Goal: Navigation & Orientation: Understand site structure

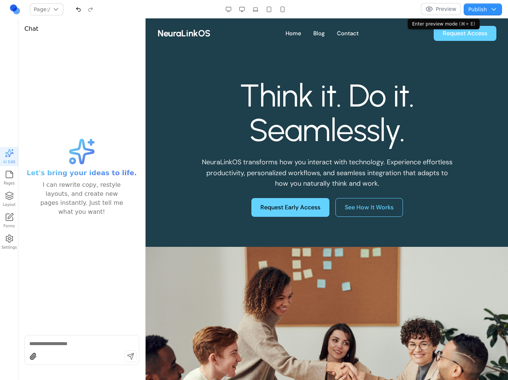
click at [441, 10] on button "Preview" at bounding box center [441, 9] width 40 height 12
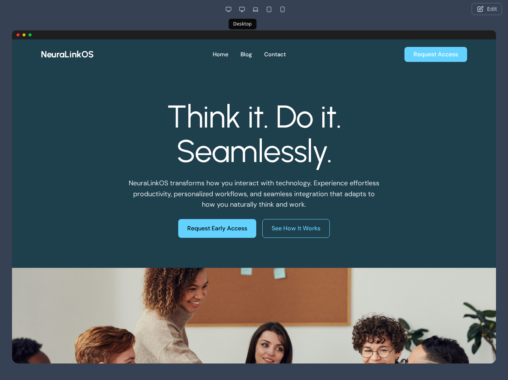
click at [241, 10] on button "button" at bounding box center [242, 9] width 12 height 12
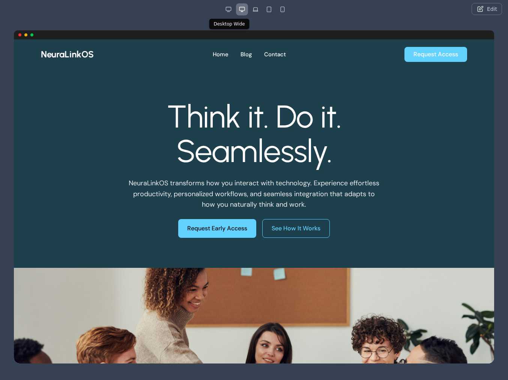
click at [226, 10] on button "button" at bounding box center [228, 9] width 12 height 12
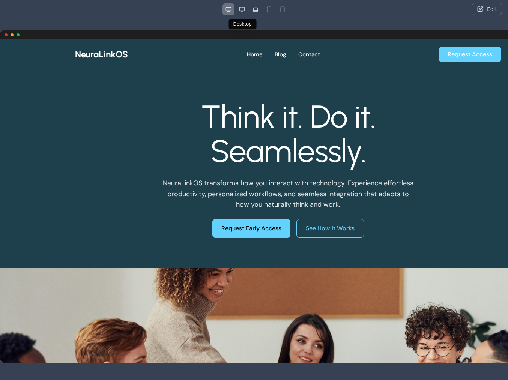
click at [240, 9] on button "button" at bounding box center [242, 9] width 12 height 12
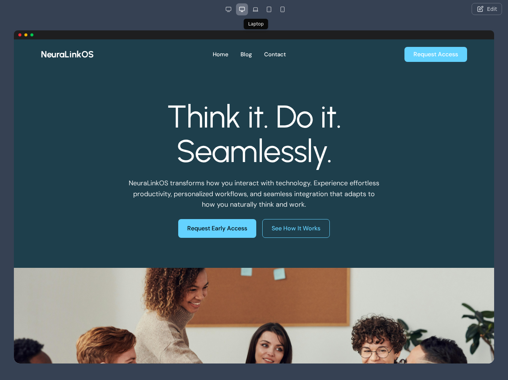
click at [253, 10] on button "button" at bounding box center [255, 9] width 12 height 12
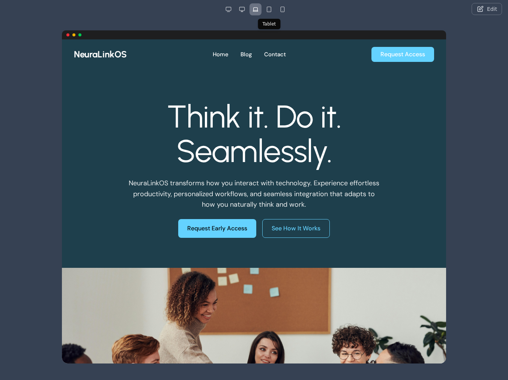
click at [268, 10] on button "button" at bounding box center [269, 9] width 12 height 12
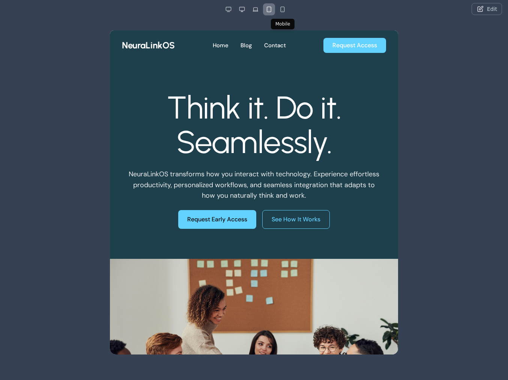
click at [281, 11] on button "button" at bounding box center [282, 9] width 12 height 12
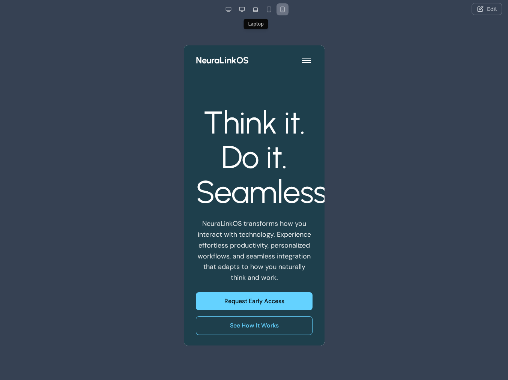
click at [256, 10] on button "button" at bounding box center [255, 9] width 12 height 12
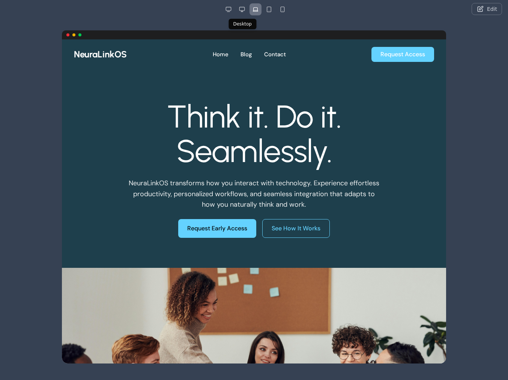
click at [239, 6] on button "button" at bounding box center [242, 9] width 12 height 12
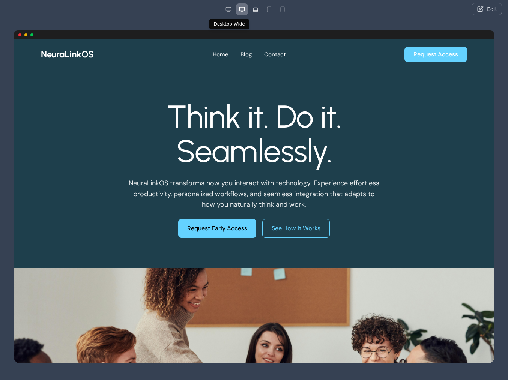
click at [229, 10] on button "button" at bounding box center [228, 9] width 12 height 12
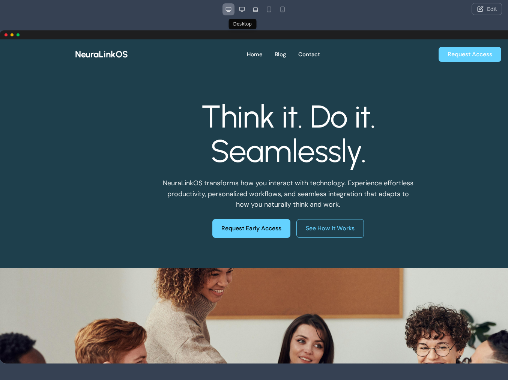
click at [244, 10] on button "button" at bounding box center [242, 9] width 12 height 12
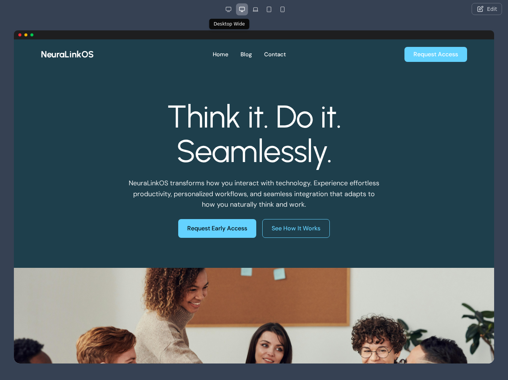
click at [228, 10] on button "button" at bounding box center [228, 9] width 12 height 12
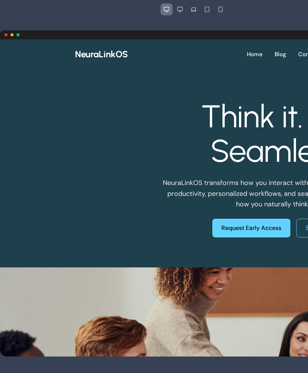
click at [222, 12] on button "button" at bounding box center [220, 9] width 12 height 12
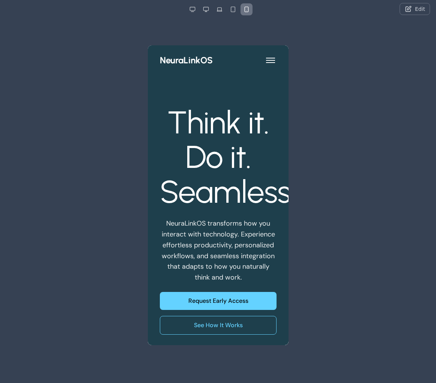
click at [234, 7] on button "button" at bounding box center [233, 9] width 12 height 12
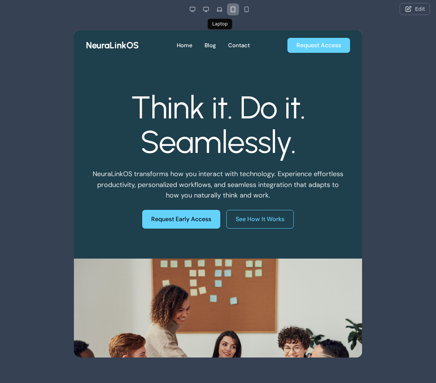
click at [220, 9] on button "button" at bounding box center [219, 9] width 12 height 12
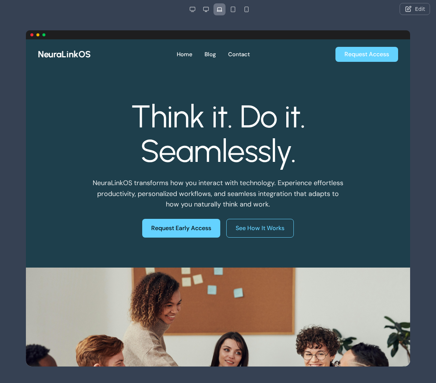
click at [372, 9] on div "Edit" at bounding box center [362, 9] width 136 height 12
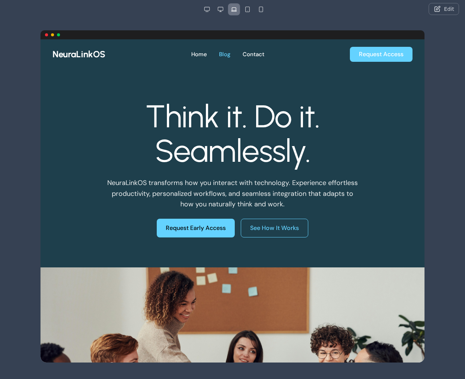
click at [225, 55] on link "Blog" at bounding box center [225, 54] width 12 height 9
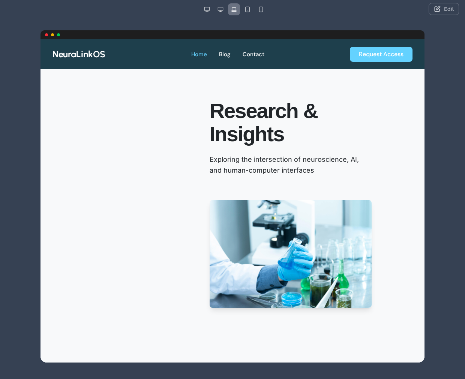
click at [201, 57] on link "Home" at bounding box center [199, 54] width 16 height 9
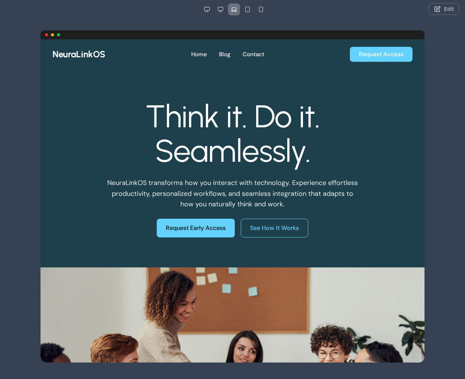
click at [444, 10] on button "Edit" at bounding box center [444, 9] width 30 height 12
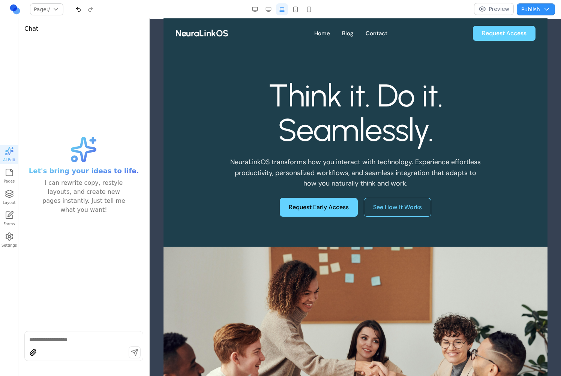
click at [10, 176] on icon "button" at bounding box center [9, 172] width 9 height 9
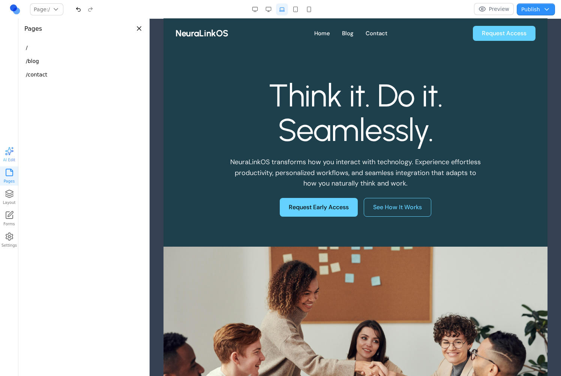
click at [56, 9] on button "Page: /" at bounding box center [46, 9] width 33 height 12
click at [49, 36] on div "/blog" at bounding box center [64, 38] width 65 height 12
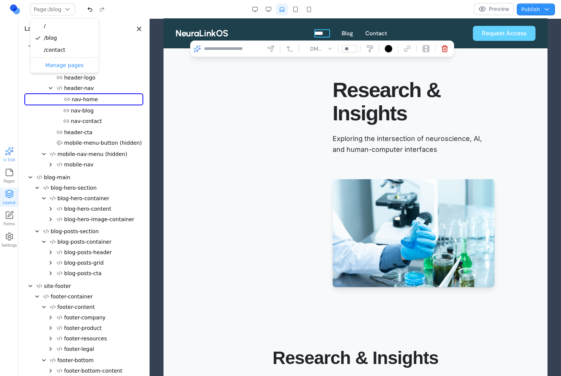
click at [320, 35] on link "****" at bounding box center [322, 33] width 16 height 9
click at [343, 36] on link "Blog" at bounding box center [347, 33] width 12 height 9
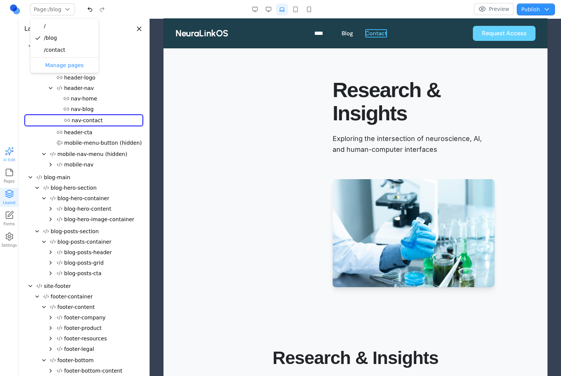
click at [376, 36] on link "Contact" at bounding box center [376, 33] width 22 height 9
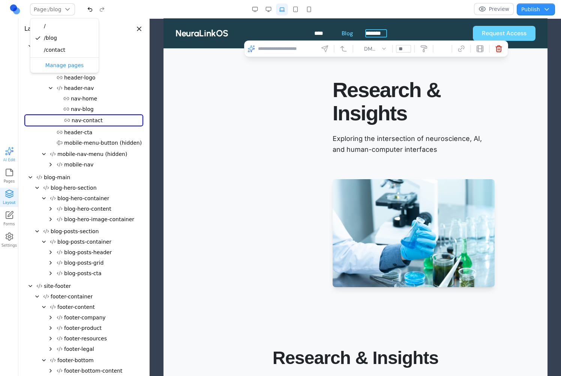
click at [346, 34] on link "Blog" at bounding box center [347, 33] width 12 height 9
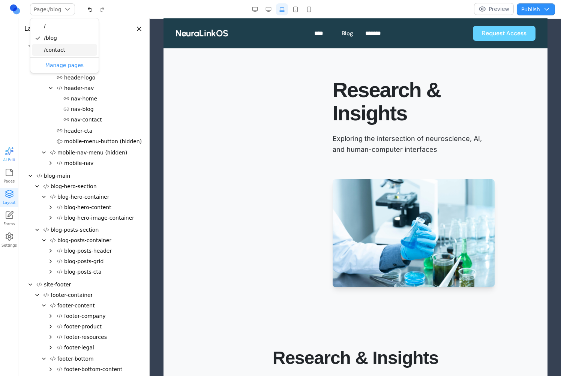
click at [66, 47] on div "/contact" at bounding box center [64, 50] width 65 height 12
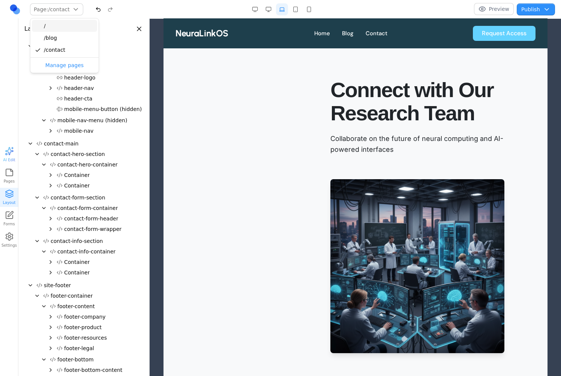
click at [57, 27] on div "/" at bounding box center [64, 26] width 65 height 12
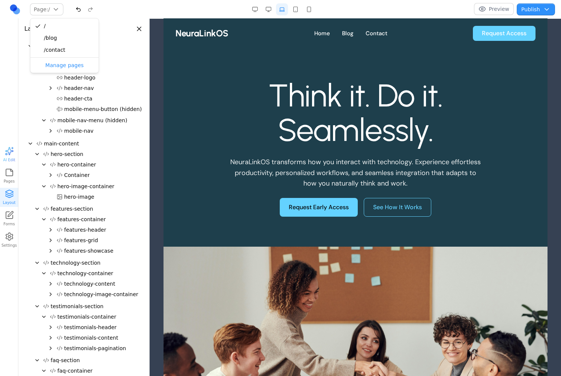
click at [6, 171] on icon "button" at bounding box center [9, 172] width 9 height 9
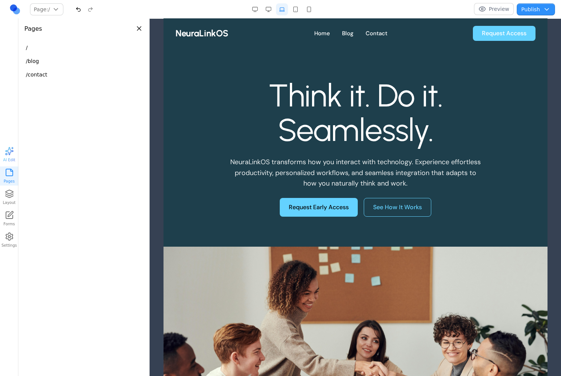
click at [348, 6] on div at bounding box center [282, 9] width 178 height 12
